Goal: Information Seeking & Learning: Compare options

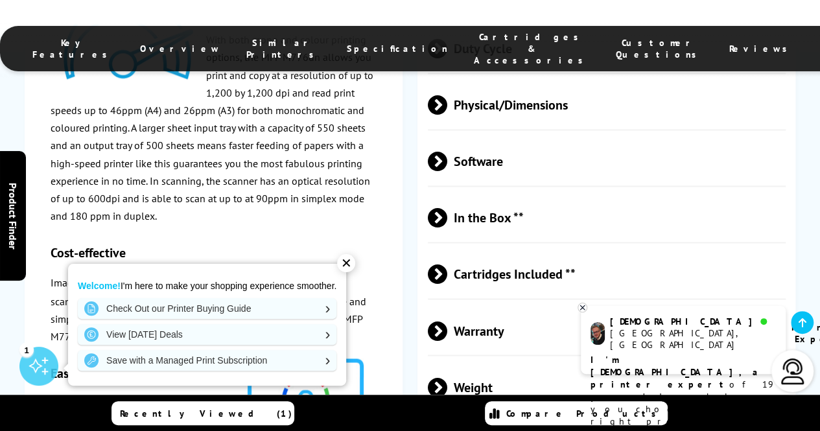
scroll to position [3411, 0]
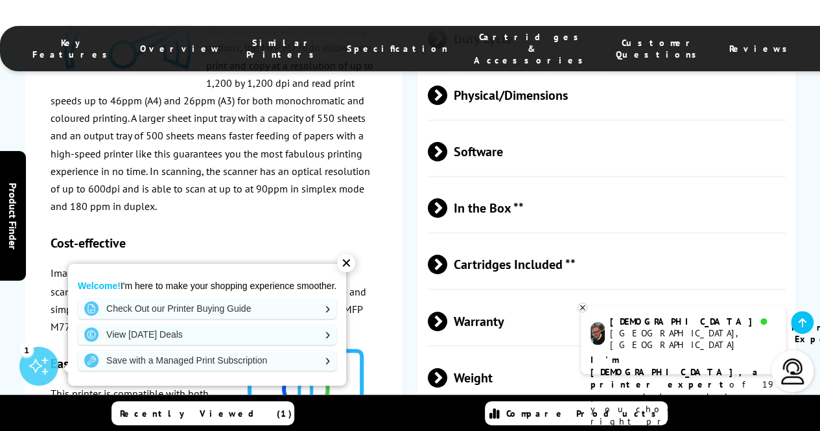
click at [447, 311] on span at bounding box center [447, 320] width 0 height 19
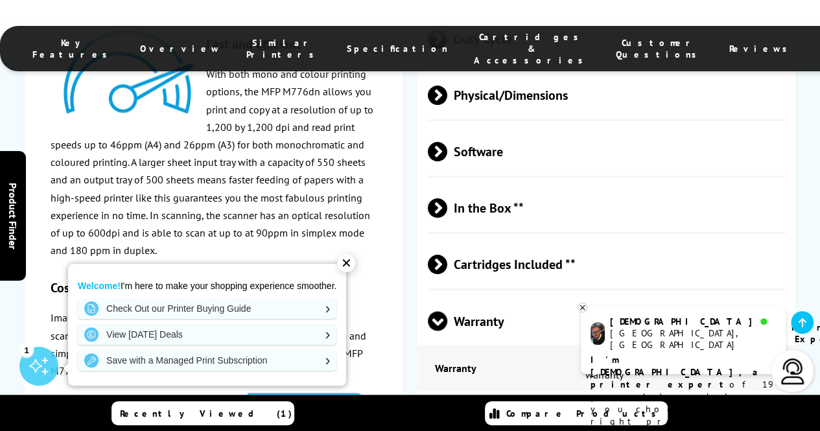
click at [351, 266] on div "✕" at bounding box center [346, 263] width 18 height 18
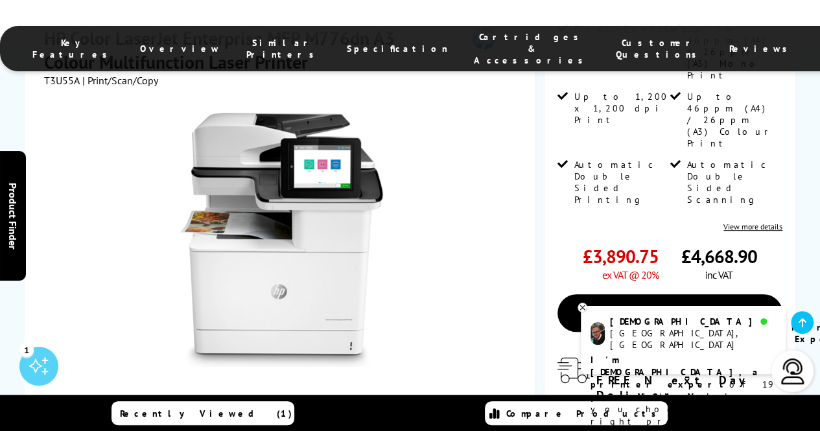
scroll to position [312, 0]
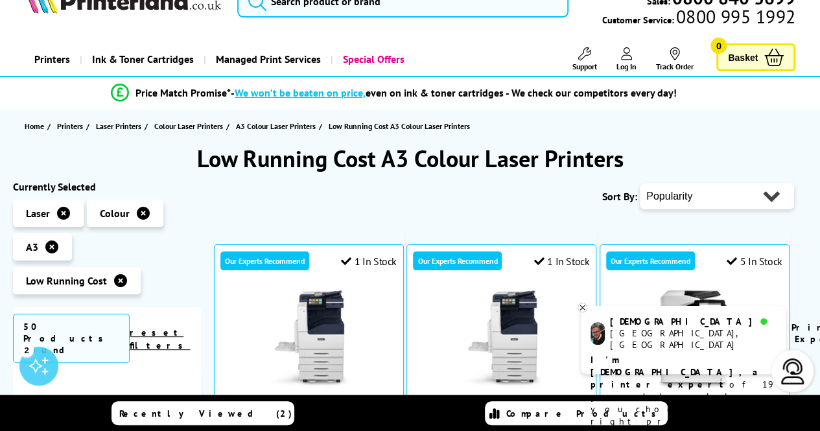
scroll to position [28, 0]
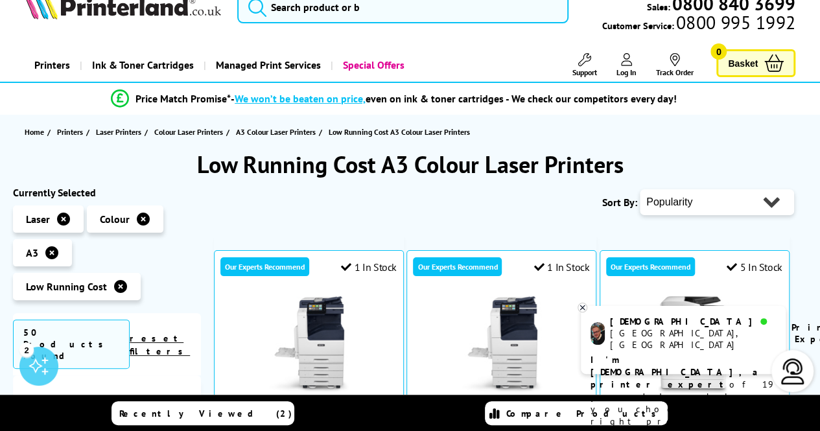
click at [752, 202] on select "Popularity Rating Price - Low to High Price - High to Low Running Costs - Low t…" at bounding box center [717, 202] width 154 height 26
select select "Running Costs"
click at [640, 189] on select "Popularity Rating Price - Low to High Price - High to Low Running Costs - Low t…" at bounding box center [717, 202] width 154 height 26
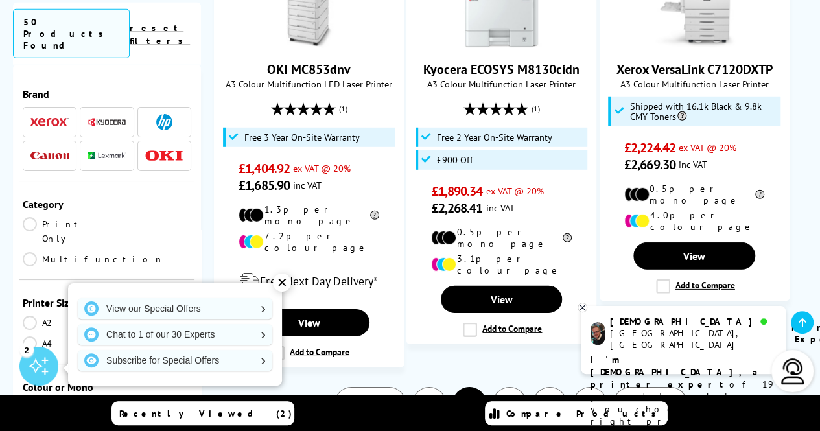
scroll to position [1859, 0]
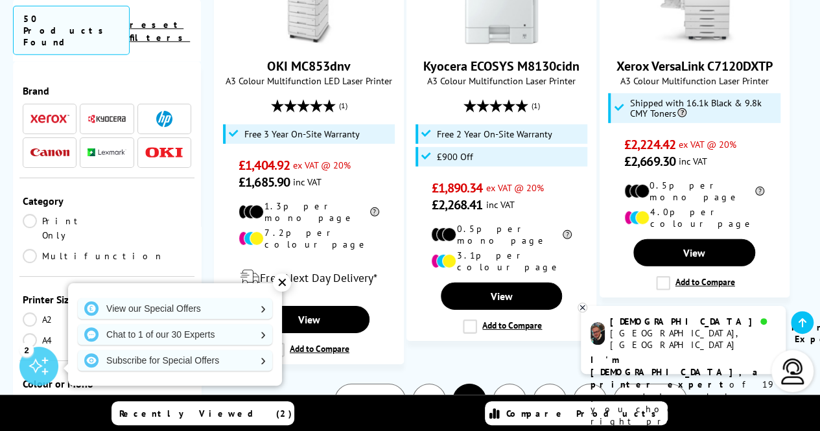
click at [429, 384] on link "1" at bounding box center [429, 401] width 34 height 34
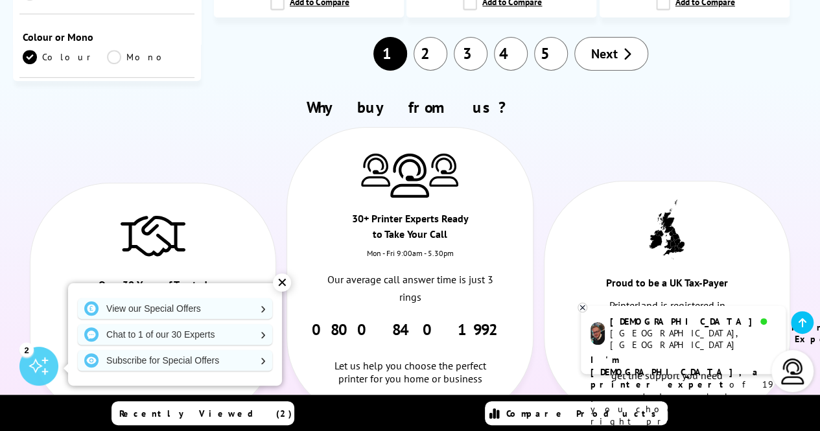
scroll to position [2181, 0]
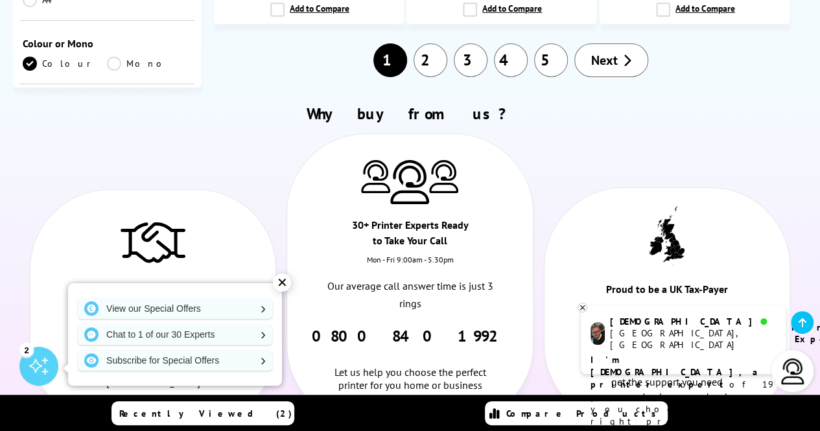
click at [287, 286] on div "✕" at bounding box center [282, 283] width 18 height 18
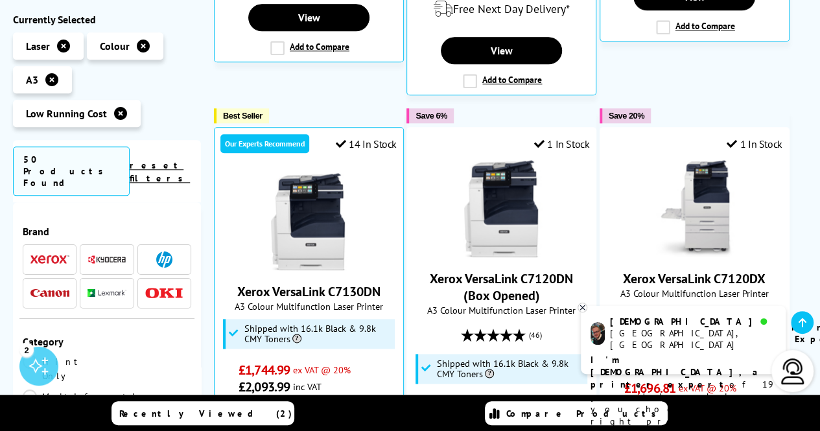
scroll to position [583, 0]
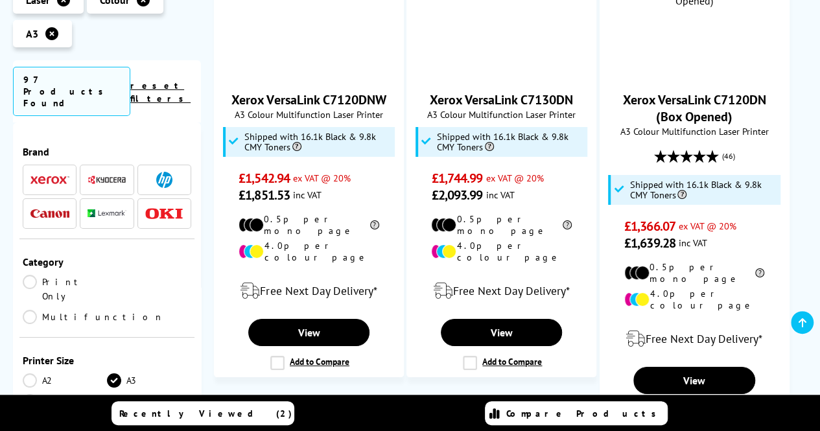
scroll to position [2308, 0]
